Goal: Information Seeking & Learning: Learn about a topic

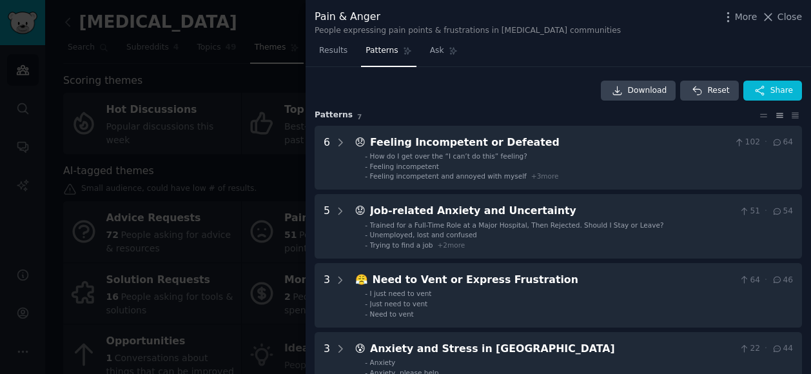
scroll to position [322, 0]
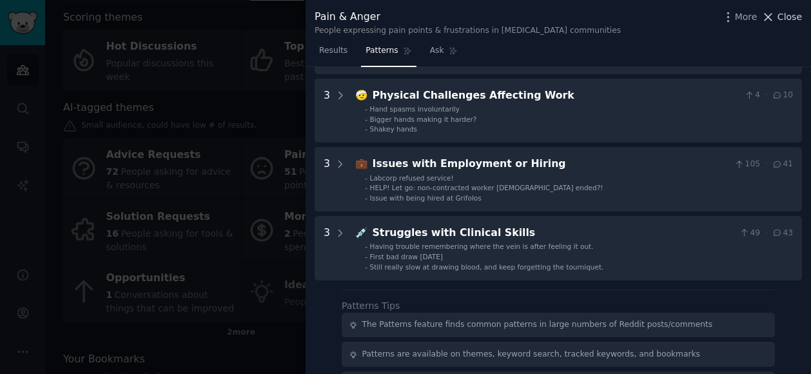
click at [787, 15] on span "Close" at bounding box center [790, 17] width 25 height 14
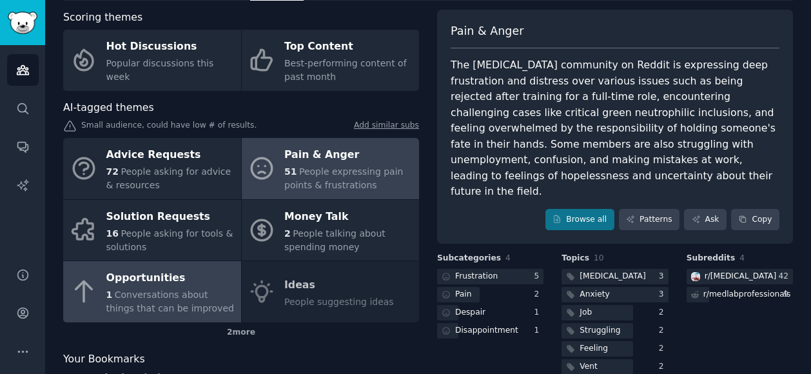
click at [133, 291] on span "Conversations about things that can be improved" at bounding box center [170, 302] width 128 height 24
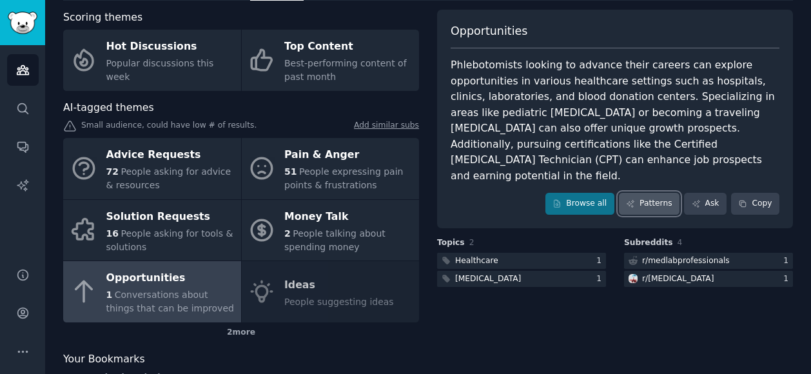
click at [649, 193] on link "Patterns" at bounding box center [649, 204] width 61 height 22
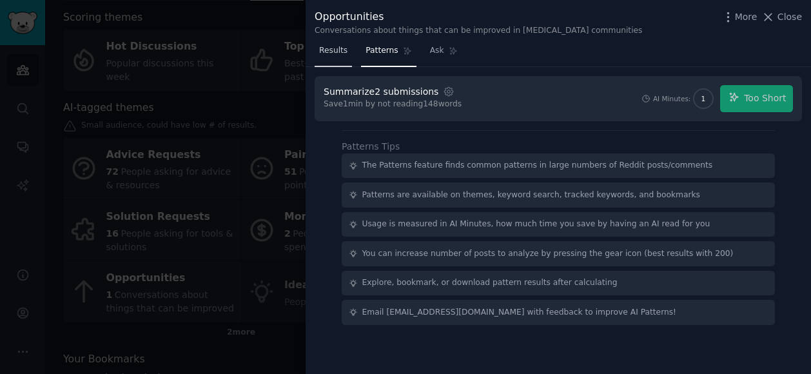
click at [330, 50] on span "Results" at bounding box center [333, 51] width 28 height 12
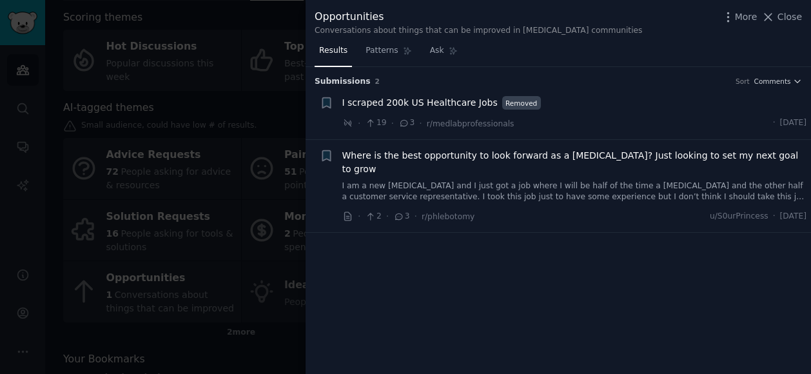
click at [538, 181] on link "I am a new [MEDICAL_DATA] and I just got a job where I will be half of the time…" at bounding box center [574, 192] width 465 height 23
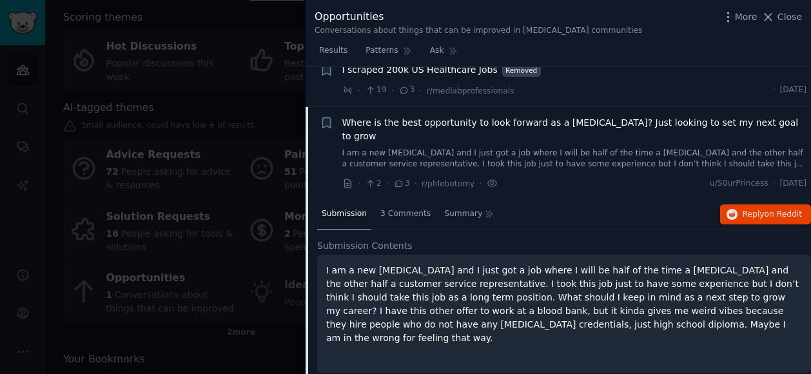
scroll to position [38, 0]
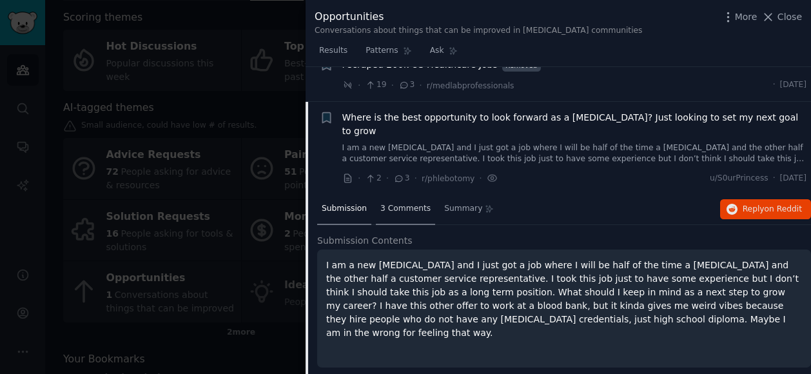
click at [393, 203] on span "3 Comments" at bounding box center [405, 209] width 50 height 12
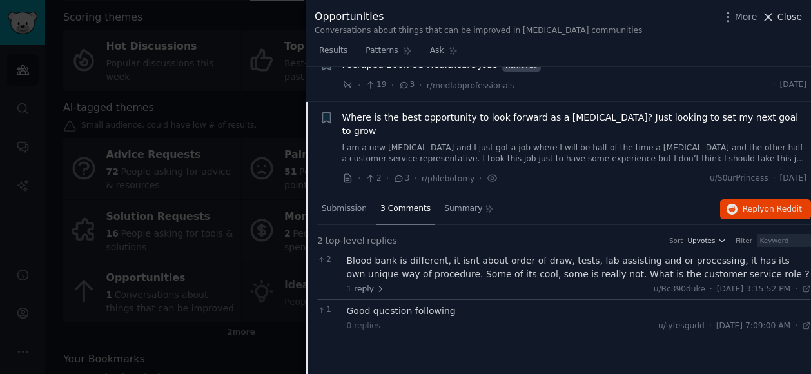
click at [784, 17] on span "Close" at bounding box center [790, 17] width 25 height 14
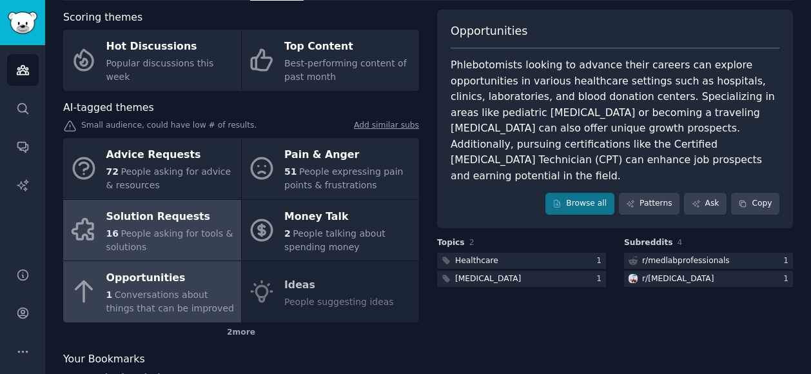
click at [132, 224] on div "Solution Requests" at bounding box center [170, 216] width 128 height 21
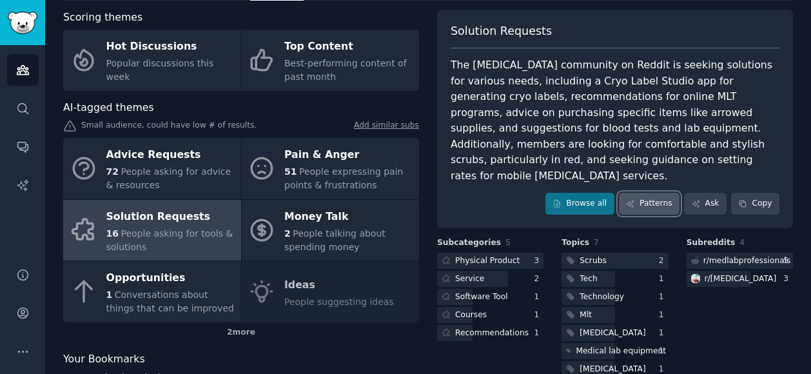
click at [651, 193] on link "Patterns" at bounding box center [649, 204] width 61 height 22
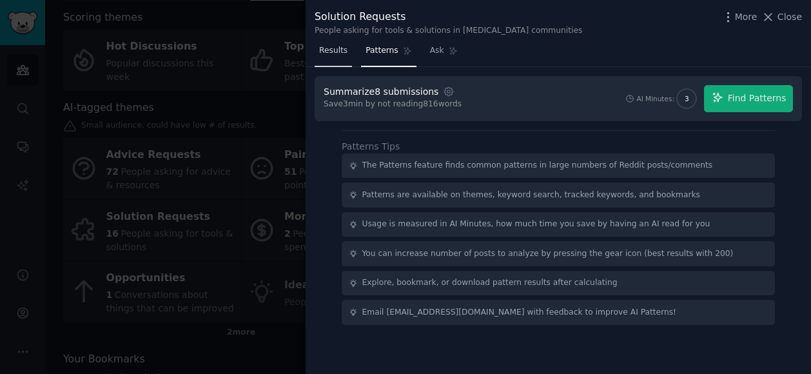
click at [328, 53] on span "Results" at bounding box center [333, 51] width 28 height 12
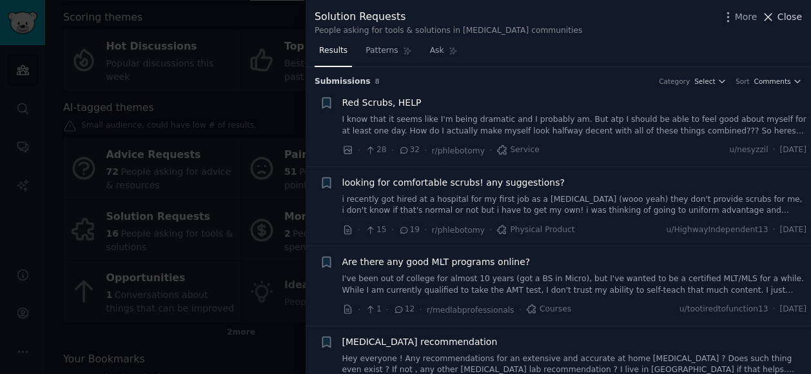
click at [789, 12] on span "Close" at bounding box center [790, 17] width 25 height 14
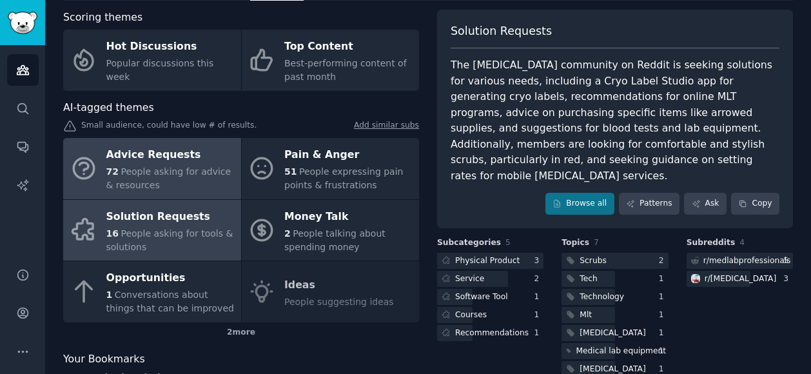
click at [179, 168] on span "People asking for advice & resources" at bounding box center [168, 178] width 125 height 24
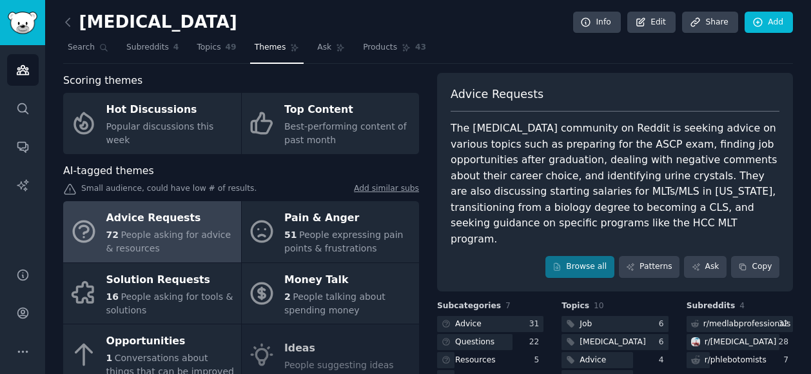
scroll to position [13, 0]
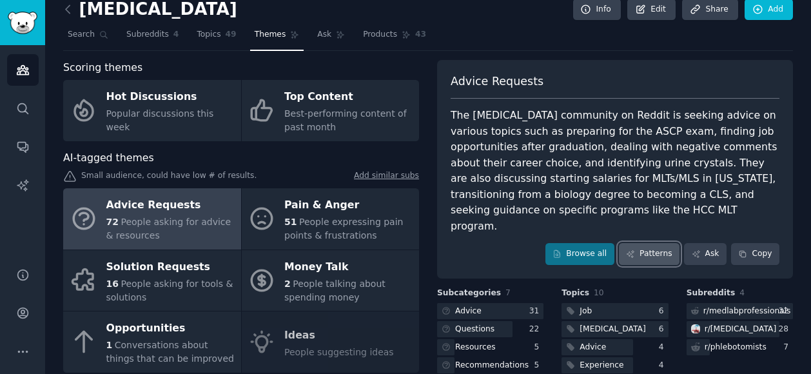
click at [649, 243] on link "Patterns" at bounding box center [649, 254] width 61 height 22
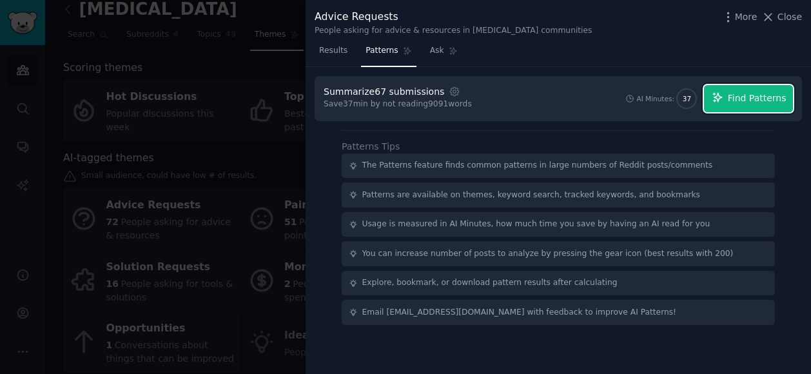
click at [748, 97] on span "Find Patterns" at bounding box center [757, 99] width 59 height 14
